Goal: Task Accomplishment & Management: Complete application form

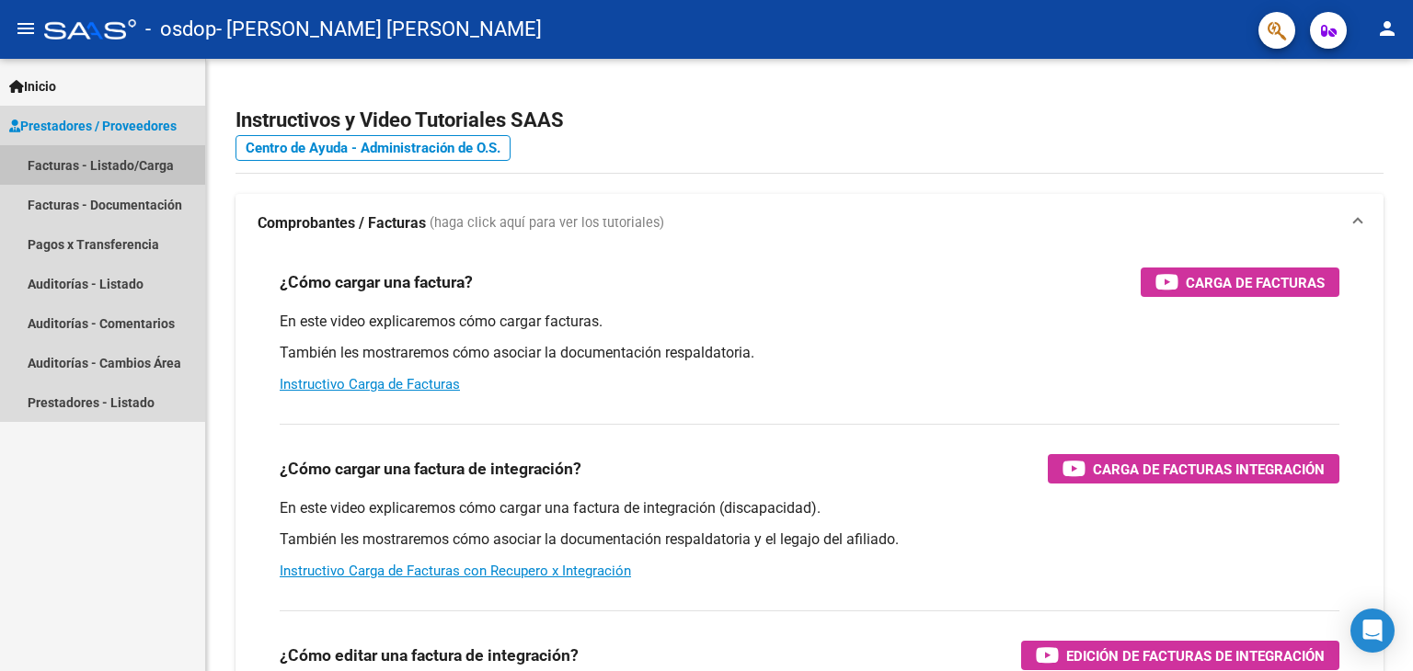
click at [159, 167] on link "Facturas - Listado/Carga" at bounding box center [102, 165] width 205 height 40
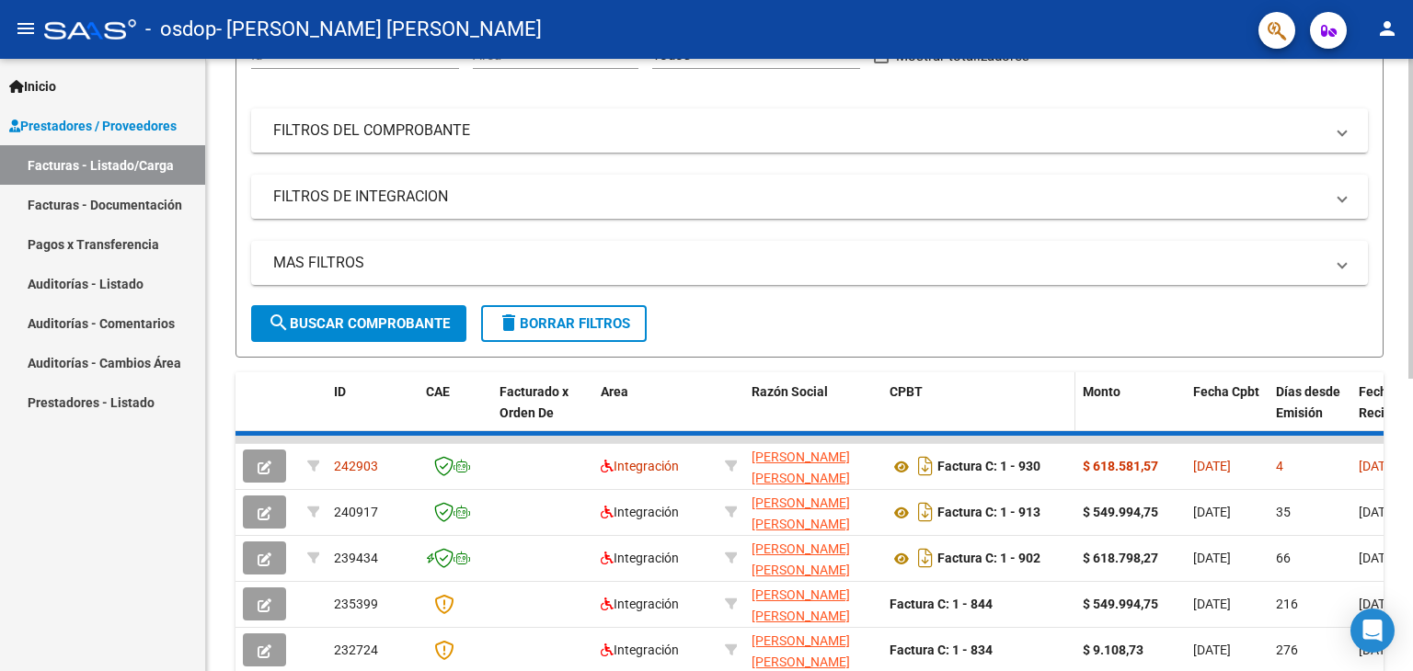
scroll to position [276, 0]
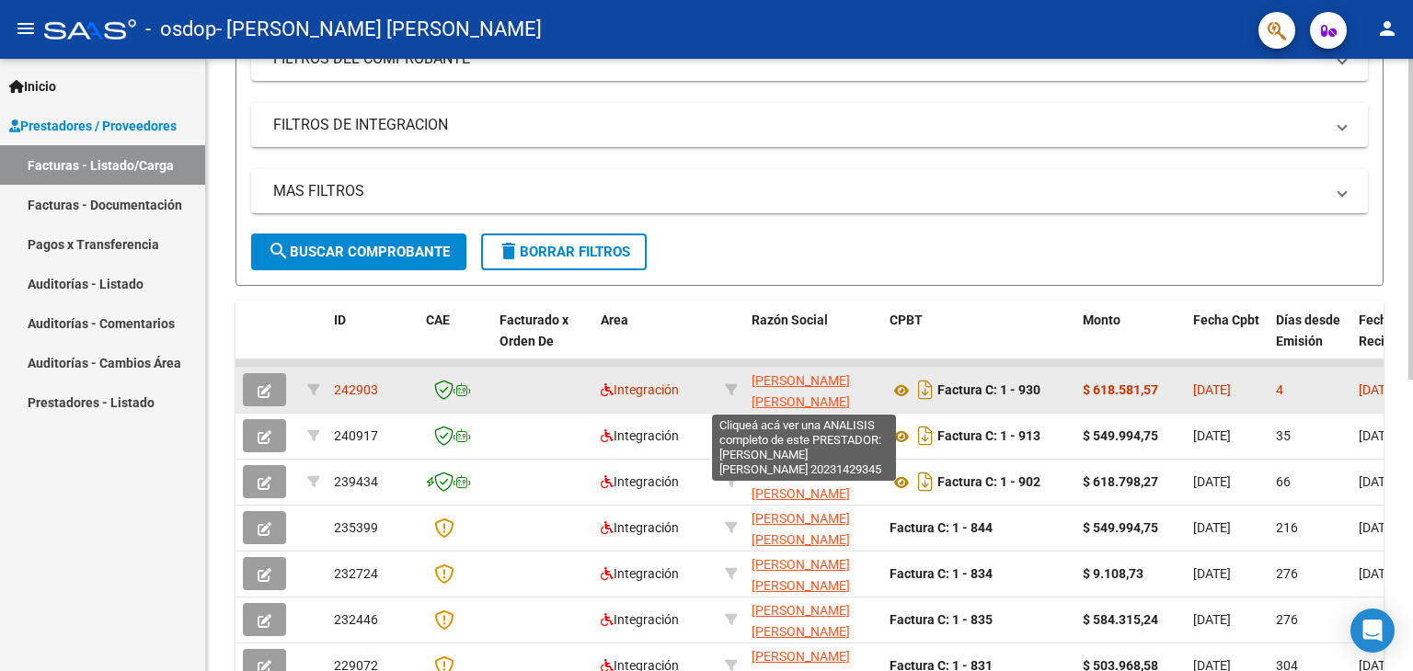
click at [784, 384] on span "[PERSON_NAME] [PERSON_NAME]" at bounding box center [800, 391] width 98 height 36
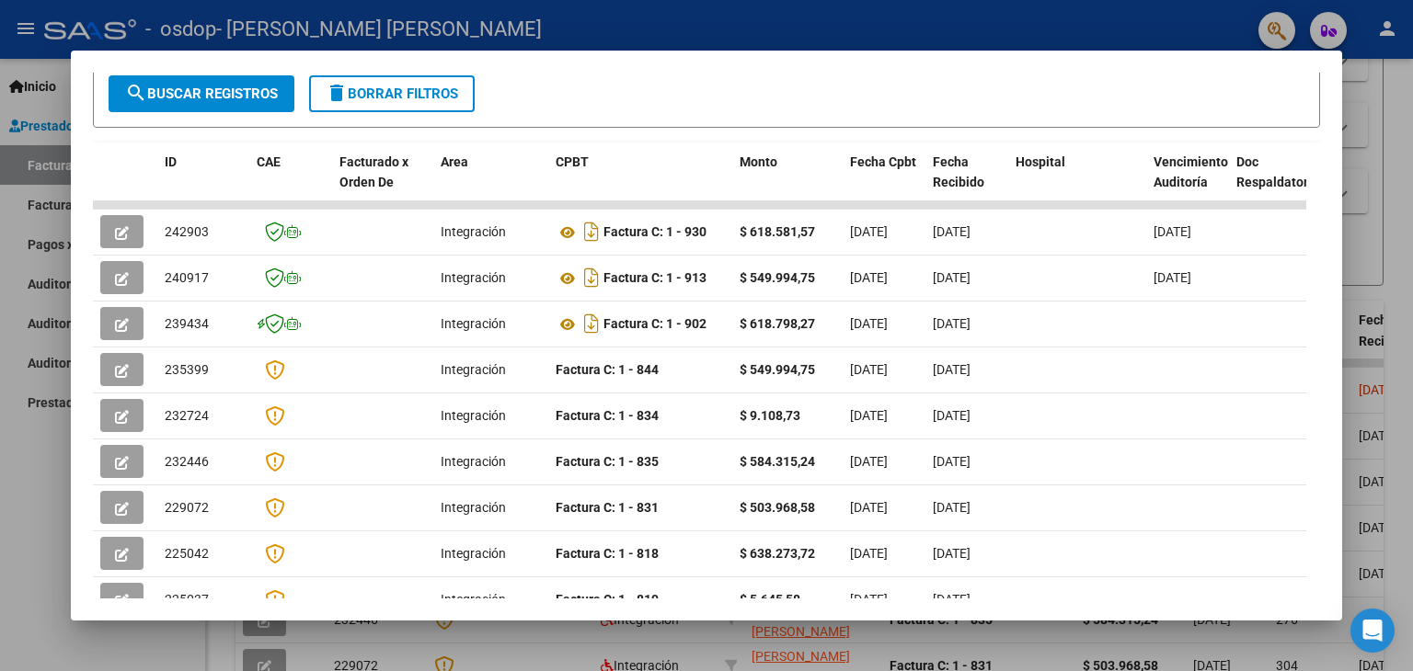
scroll to position [505, 0]
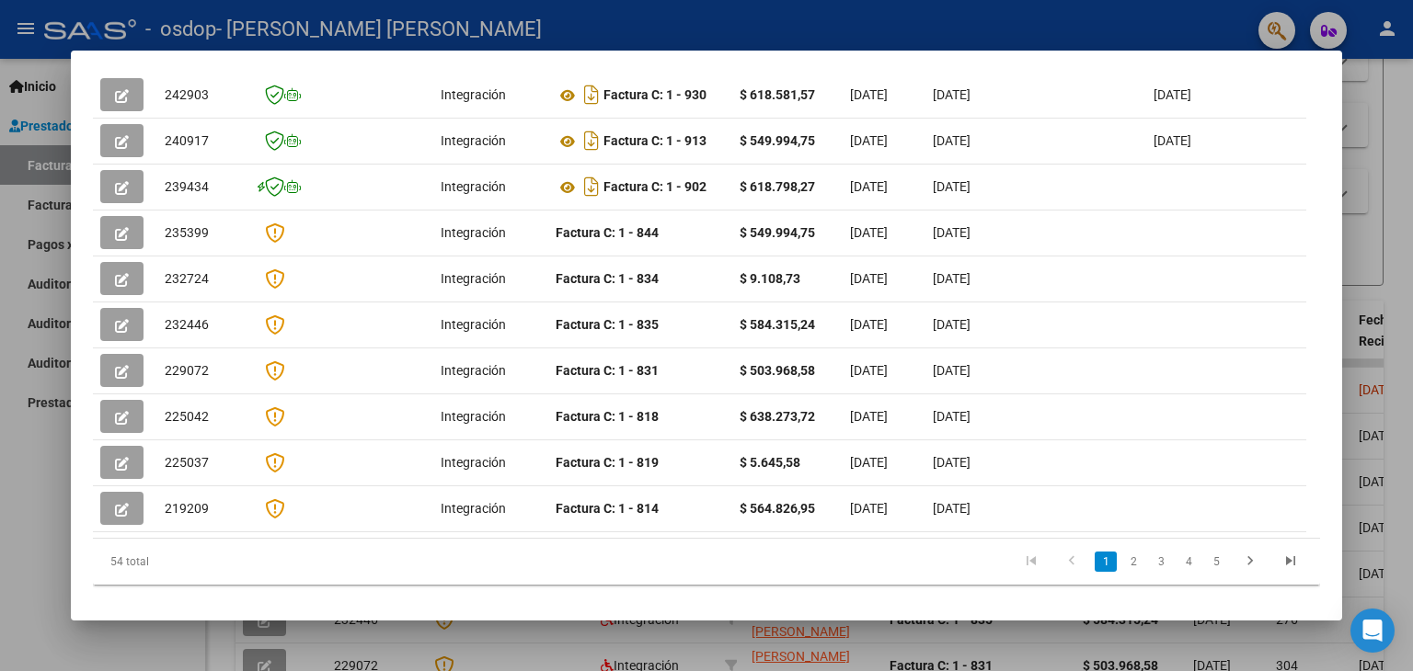
click at [1019, 553] on icon "go to first page" at bounding box center [1031, 564] width 24 height 22
click at [1079, 38] on div at bounding box center [706, 335] width 1413 height 671
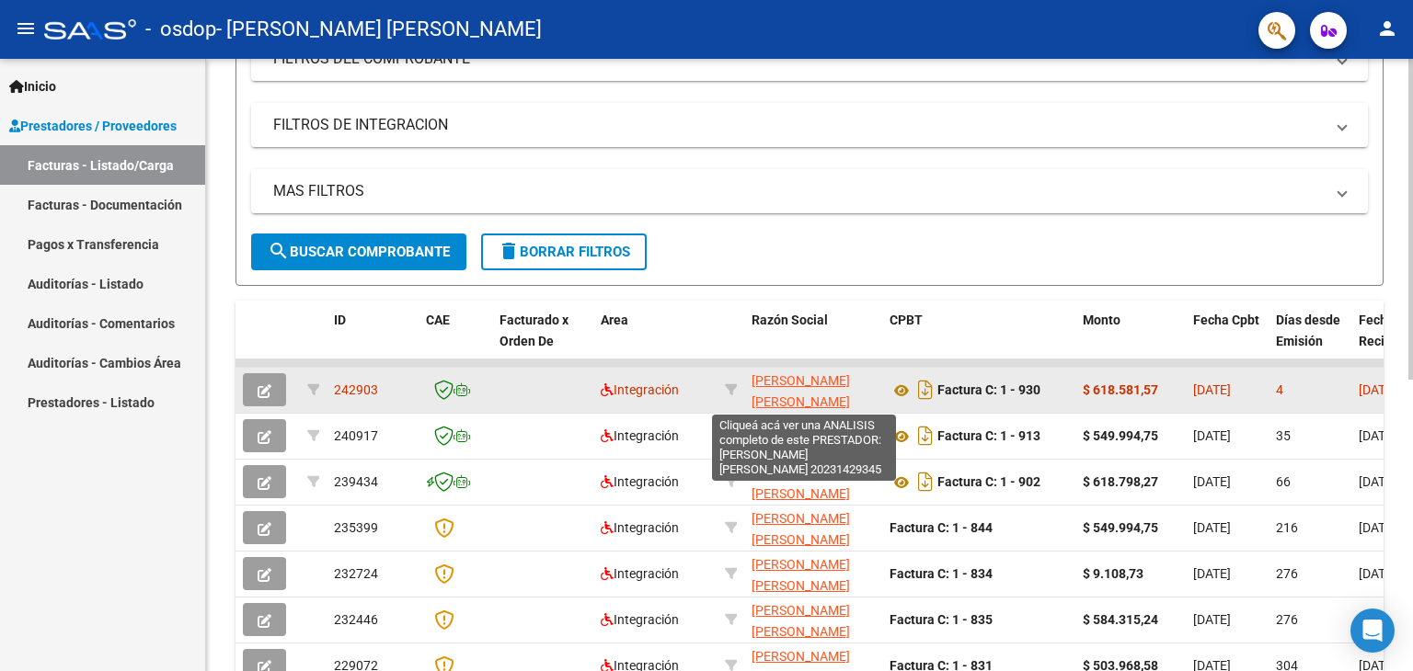
click at [791, 399] on span "[PERSON_NAME] [PERSON_NAME]" at bounding box center [800, 391] width 98 height 36
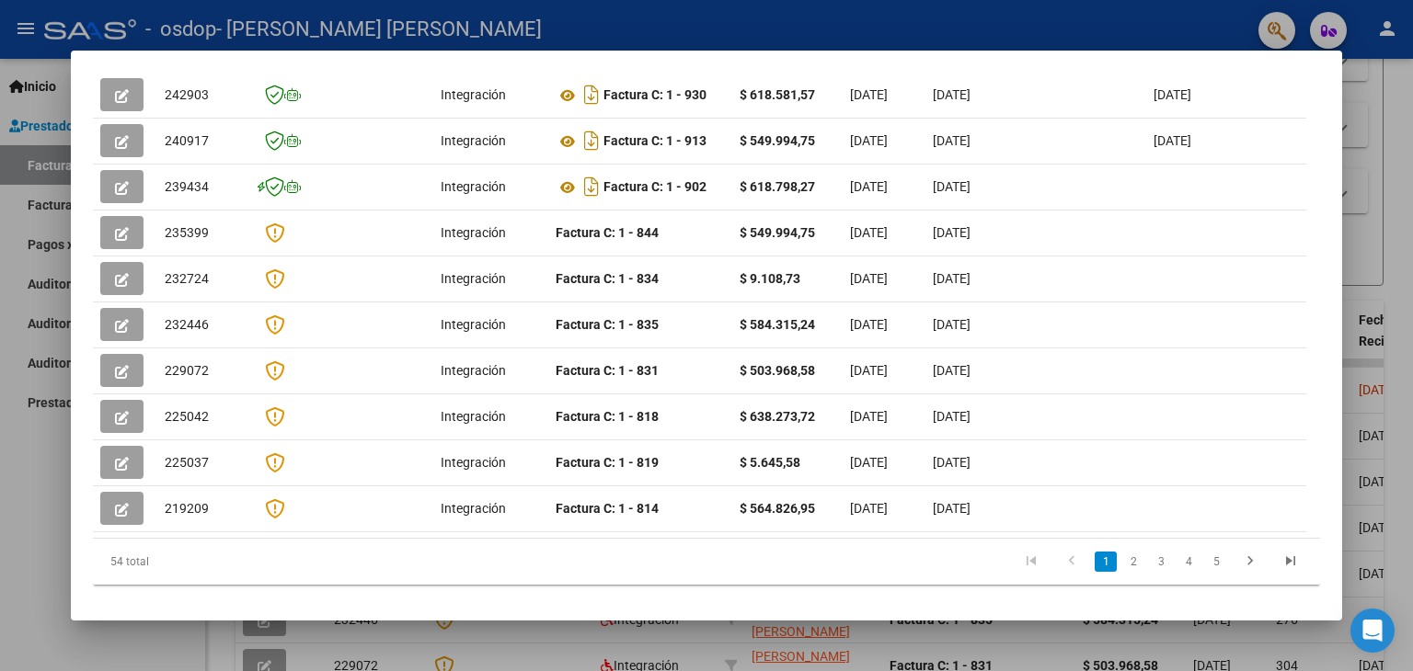
scroll to position [321, 0]
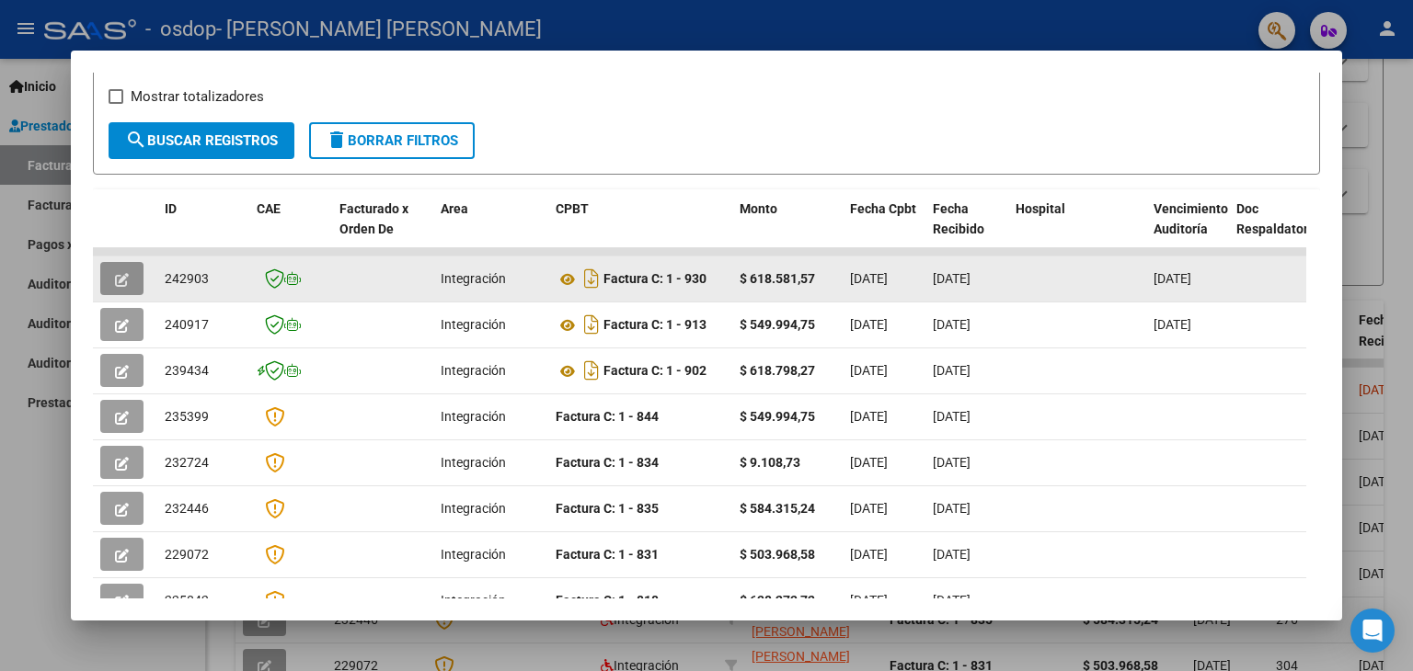
click at [124, 273] on icon "button" at bounding box center [122, 280] width 14 height 14
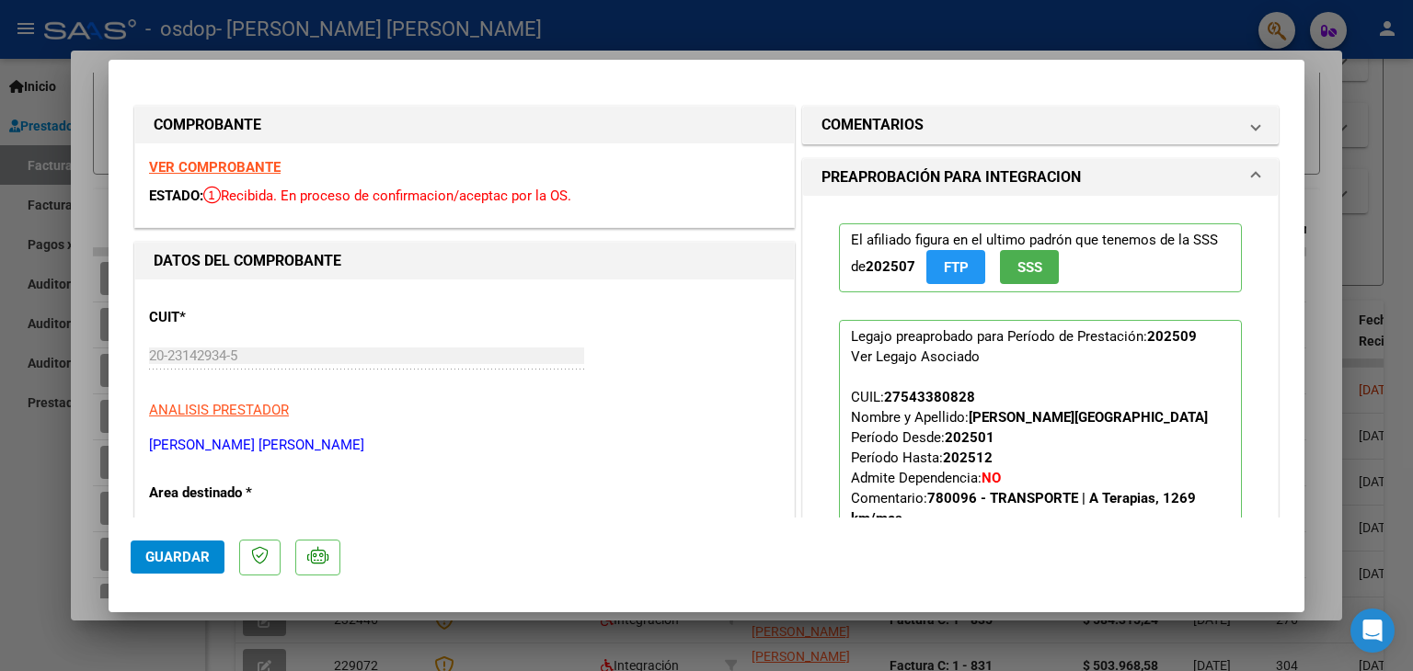
click at [952, 266] on span "FTP" at bounding box center [956, 267] width 25 height 17
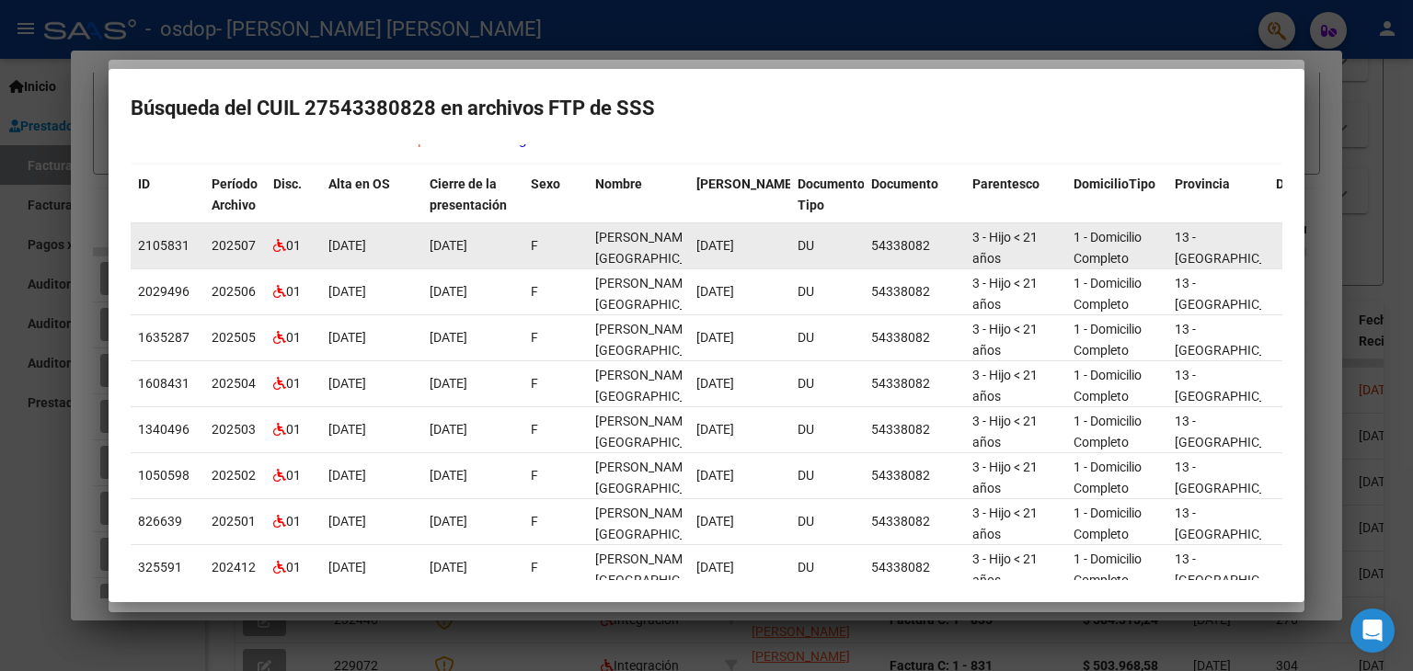
scroll to position [0, 0]
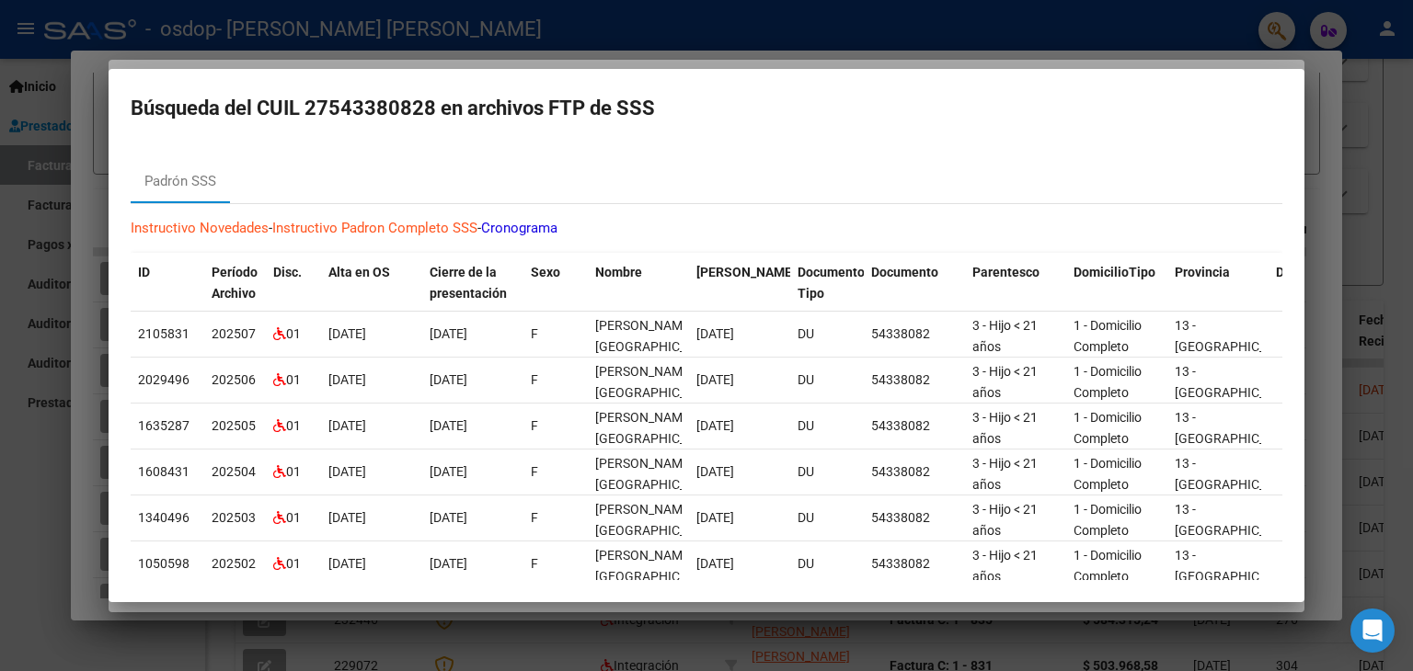
click at [762, 29] on div at bounding box center [706, 335] width 1413 height 671
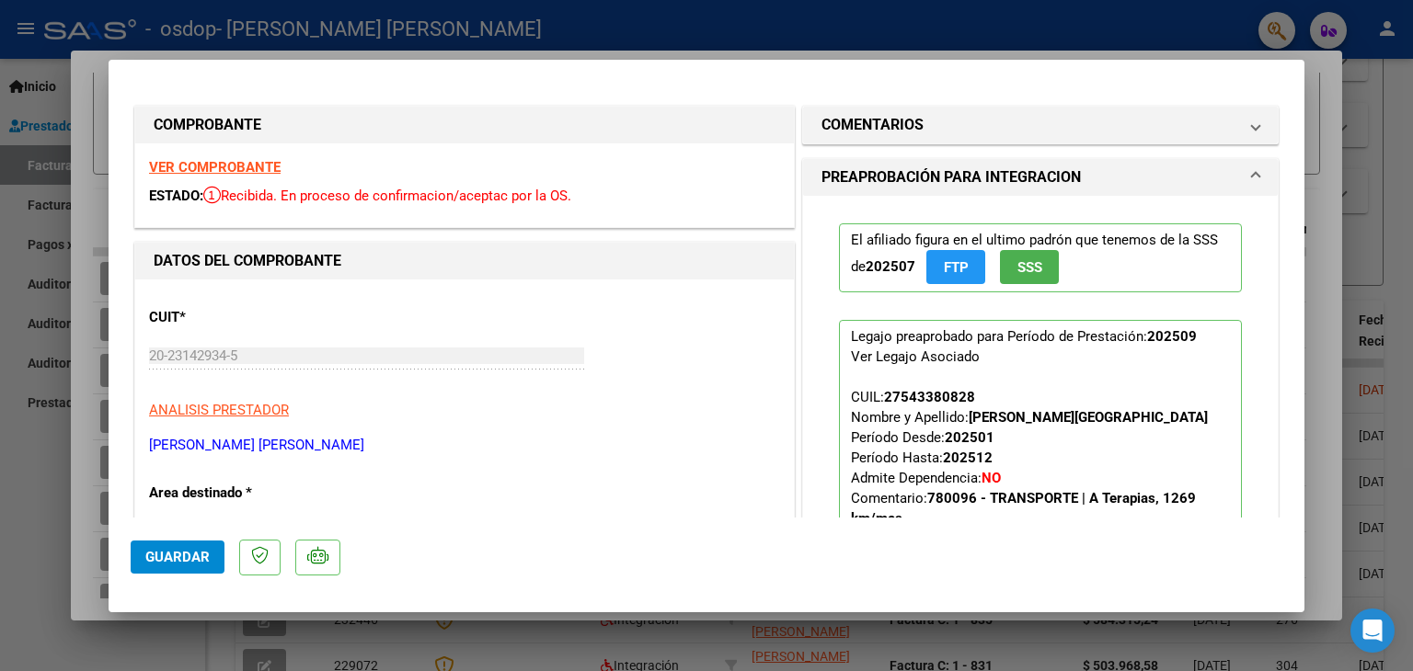
click at [1030, 273] on span "SSS" at bounding box center [1029, 267] width 25 height 17
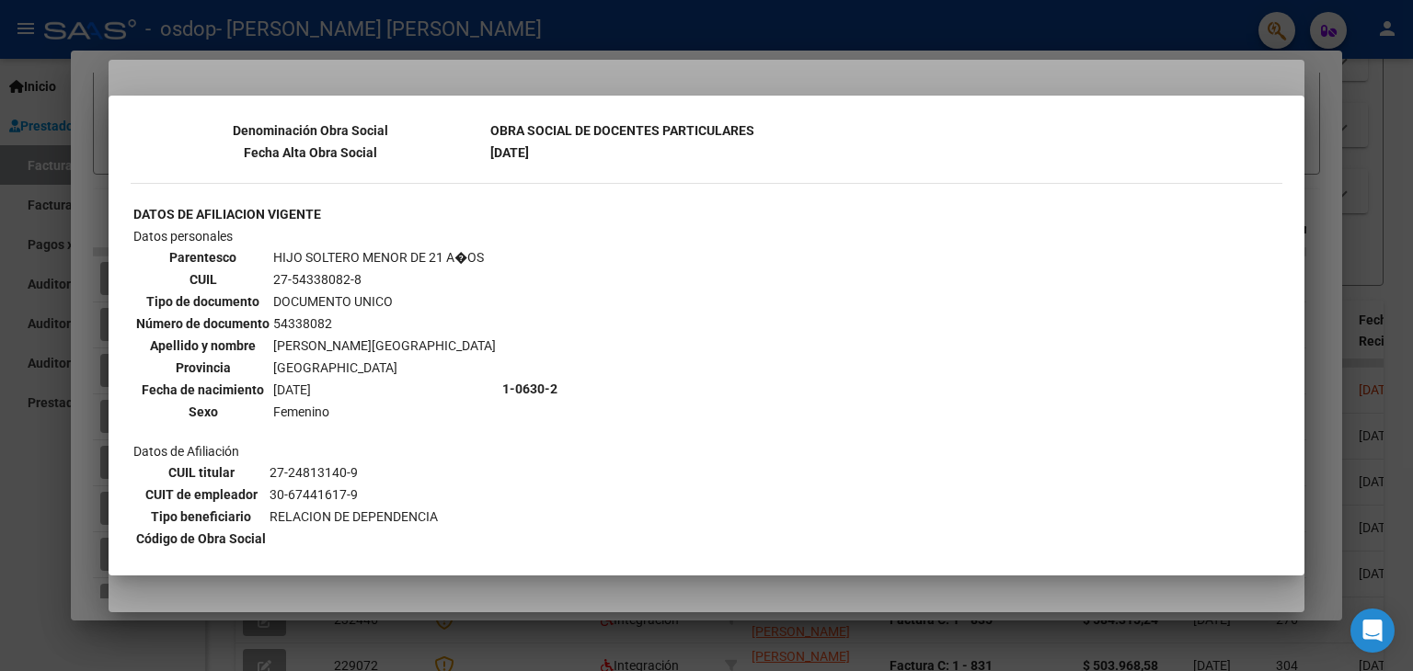
scroll to position [1357, 0]
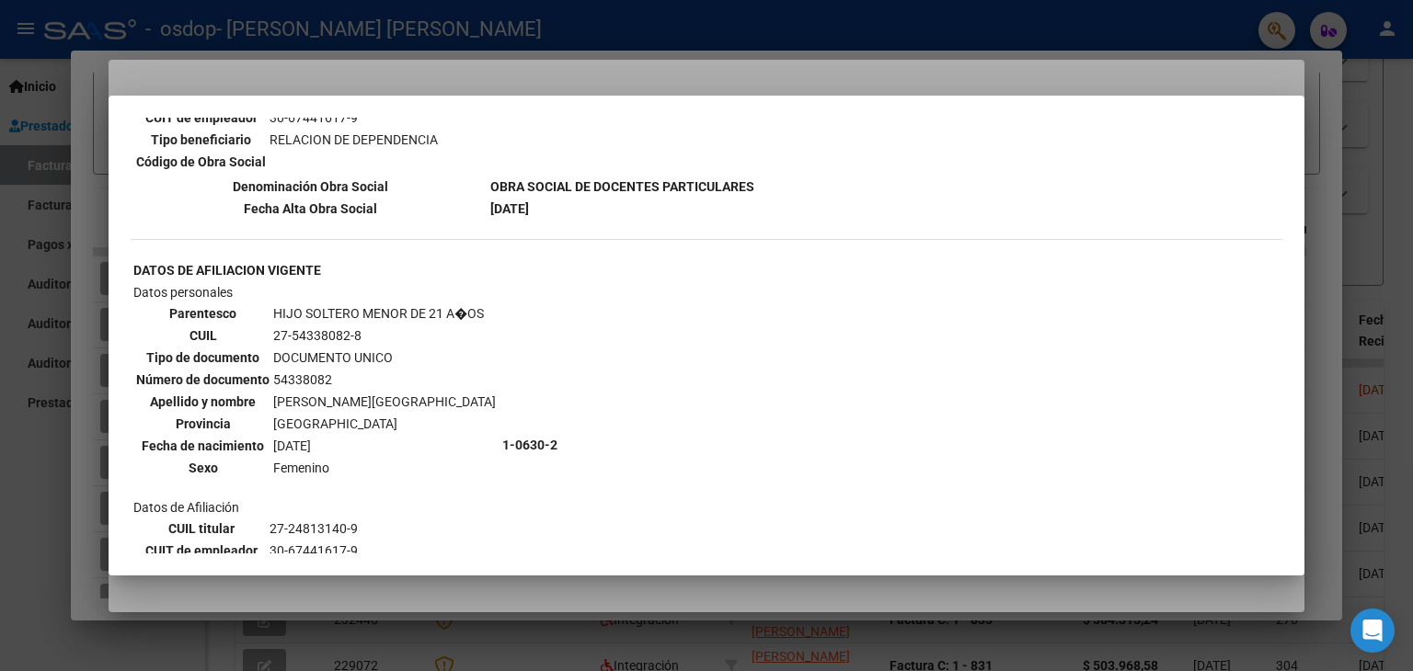
click at [909, 25] on div at bounding box center [706, 335] width 1413 height 671
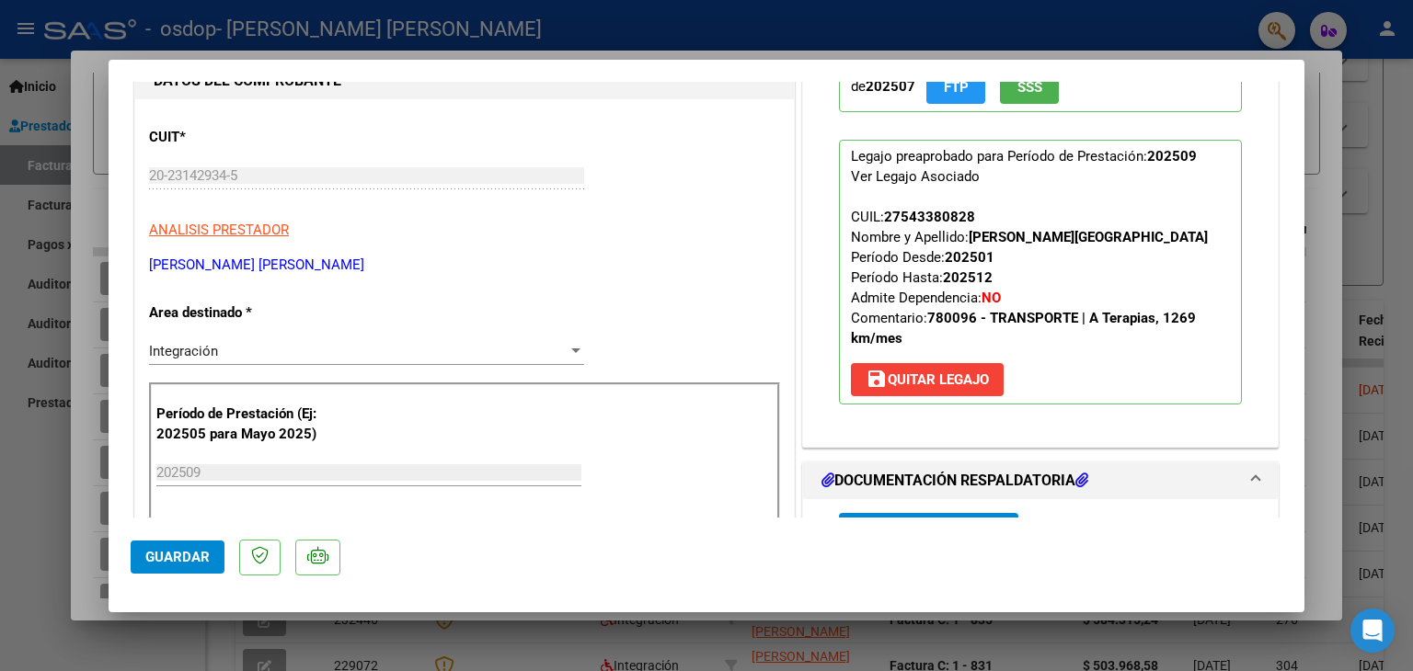
scroll to position [184, 0]
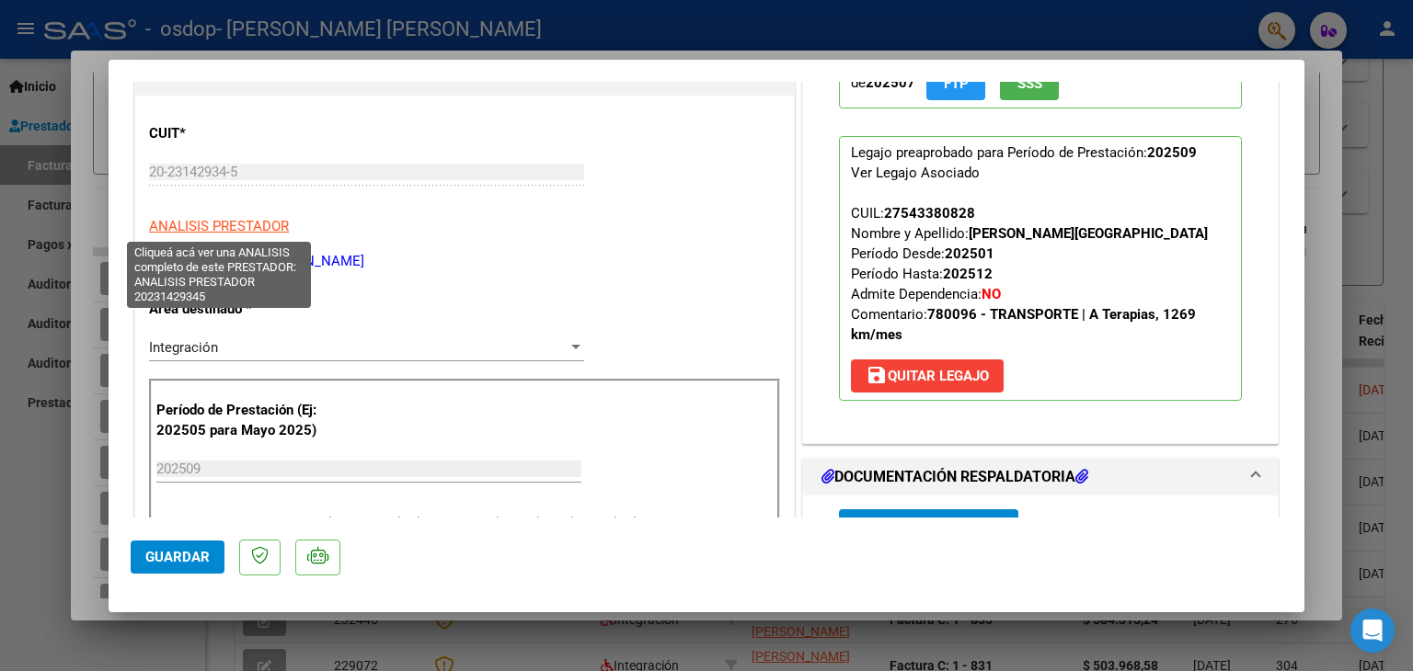
click at [207, 220] on span "ANALISIS PRESTADOR" at bounding box center [219, 226] width 140 height 17
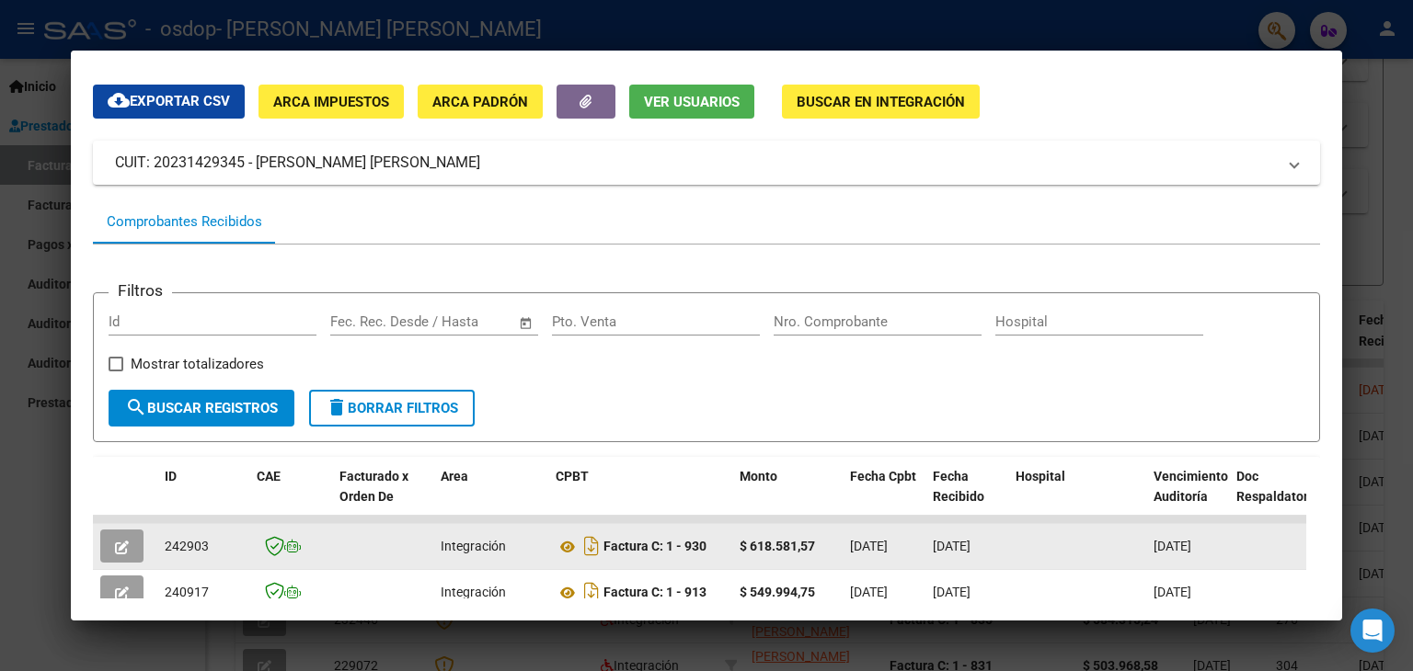
scroll to position [0, 0]
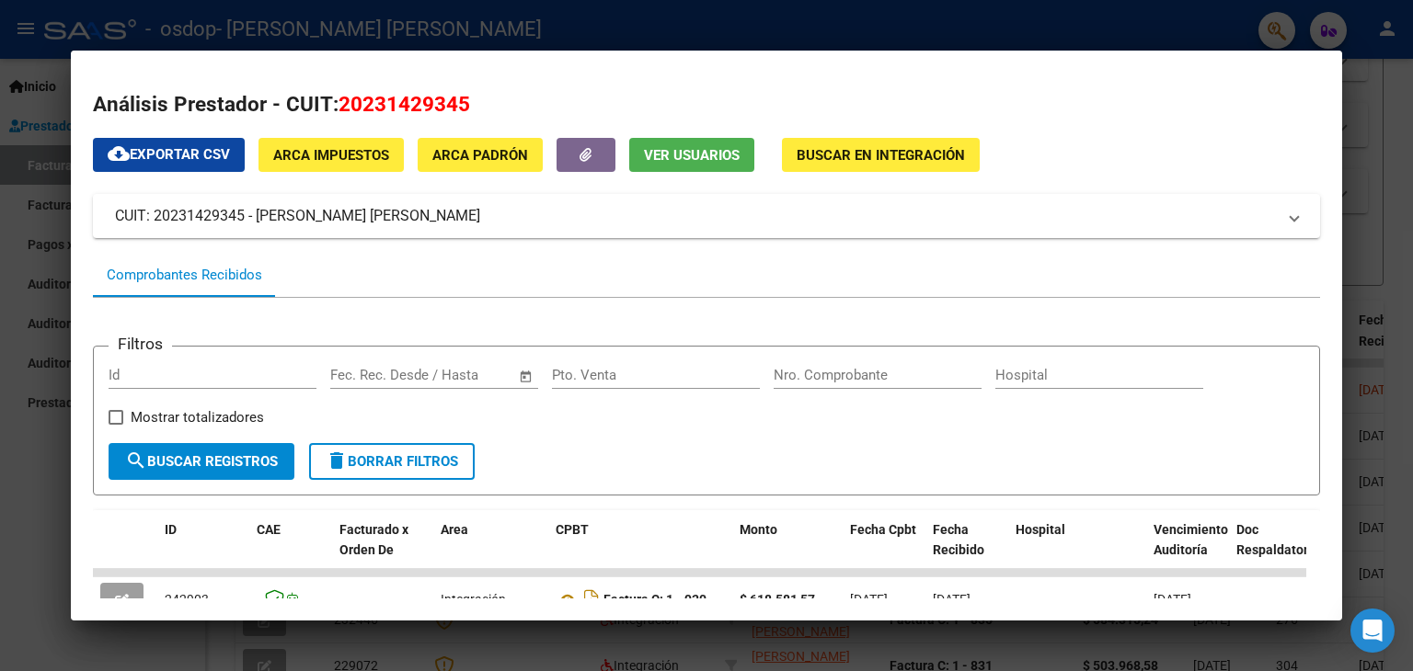
click at [943, 14] on div at bounding box center [706, 335] width 1413 height 671
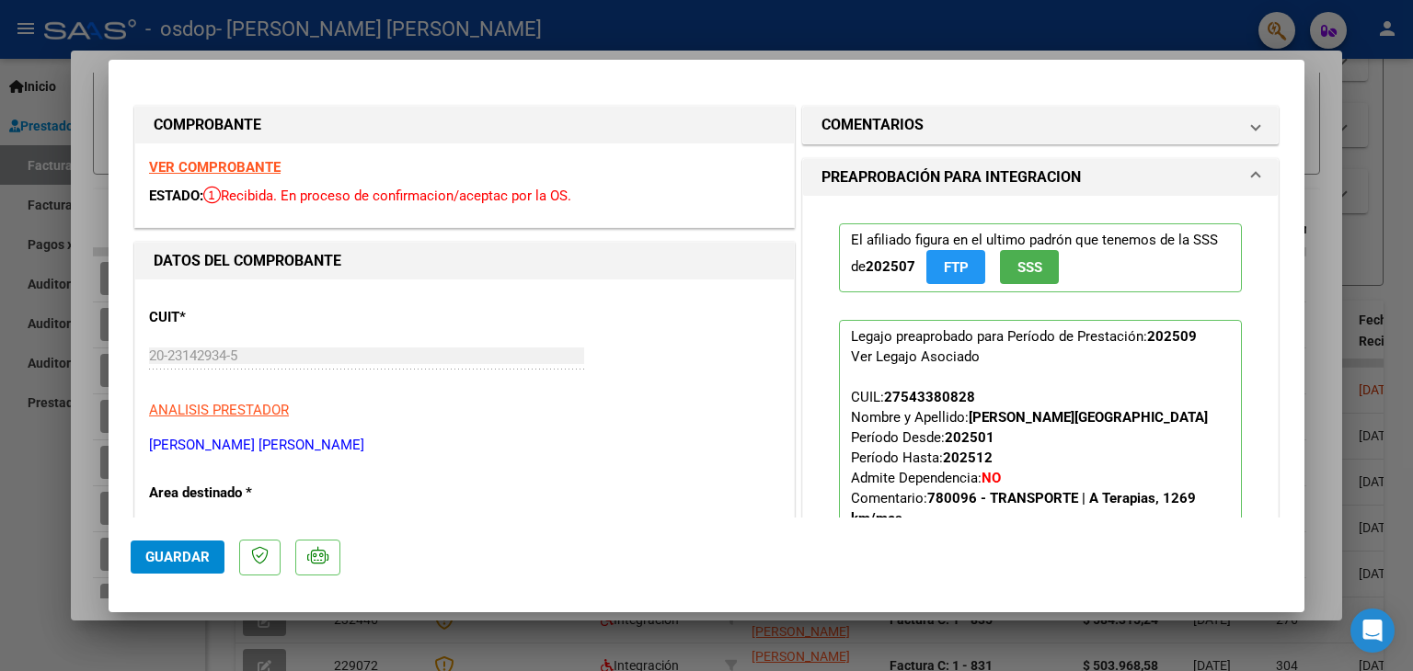
click at [824, 14] on div at bounding box center [706, 335] width 1413 height 671
type input "$ 0,00"
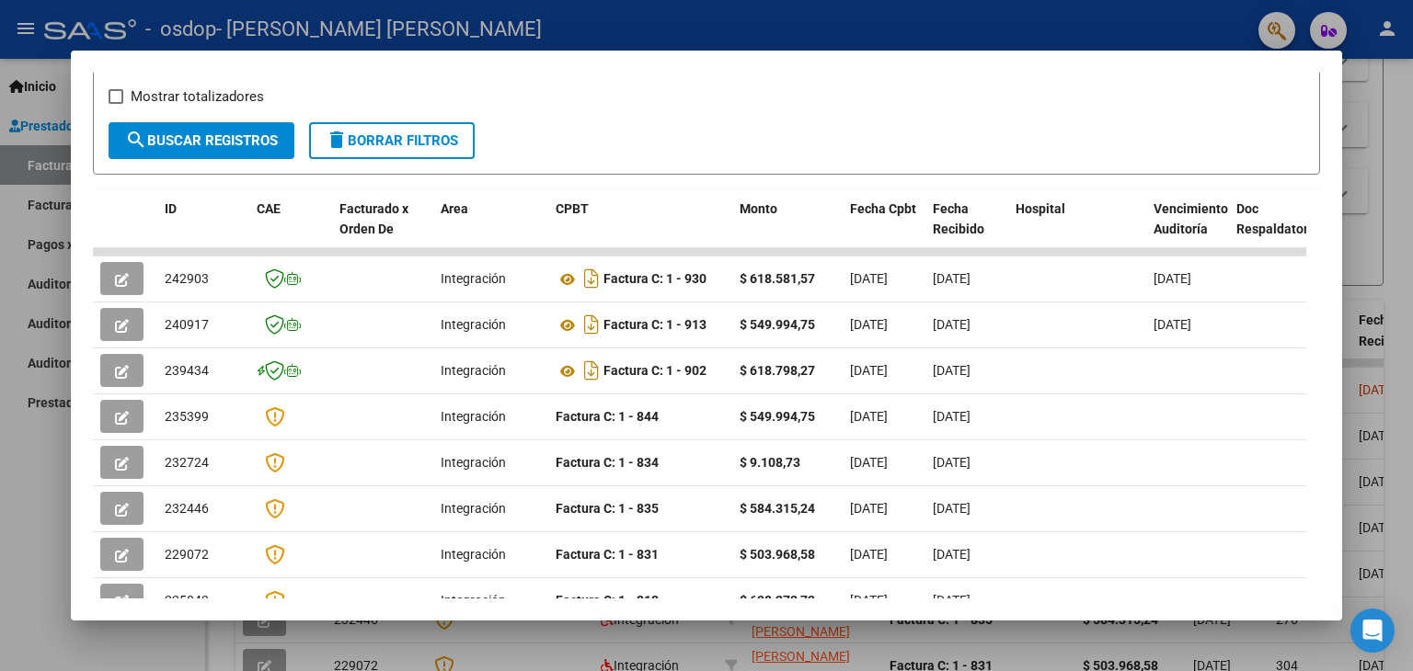
click at [651, 1] on div at bounding box center [706, 335] width 1413 height 671
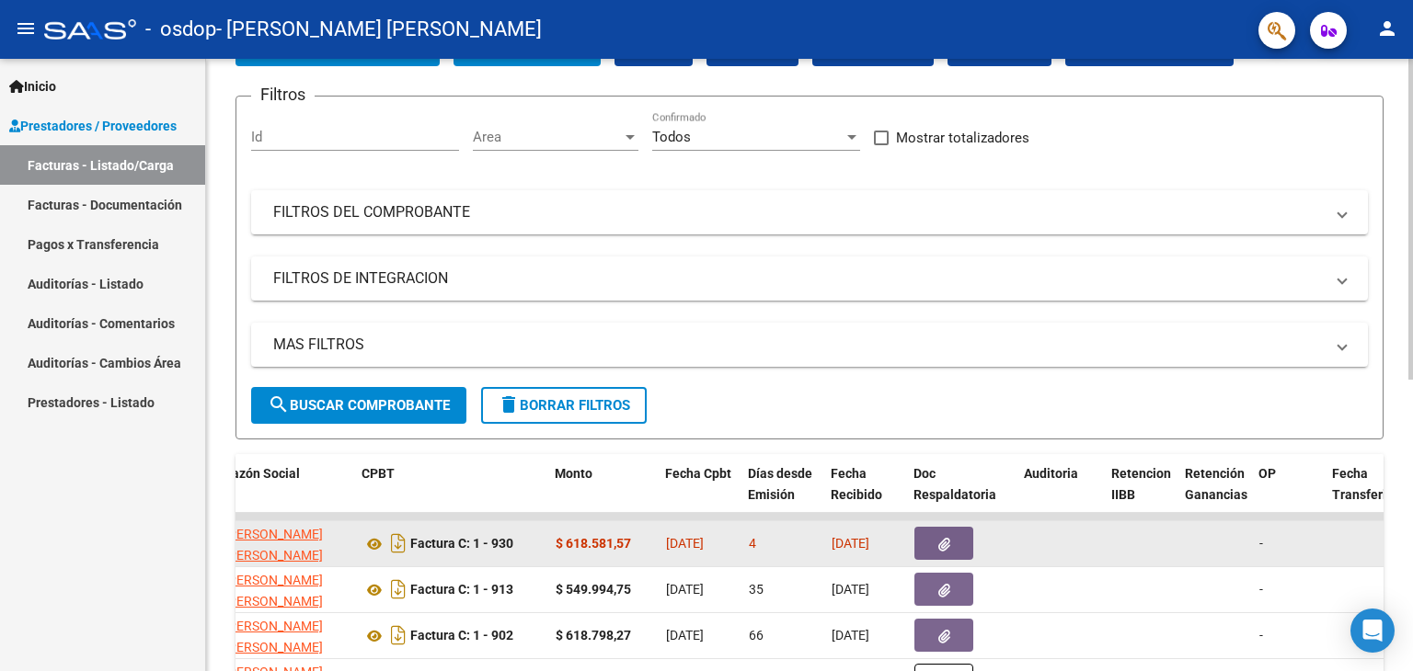
scroll to position [96, 0]
